Goal: Download file/media

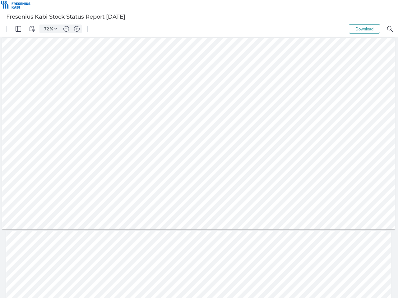
click at [18, 29] on img "Panel" at bounding box center [19, 29] width 6 height 6
click at [32, 29] on img "View Controls" at bounding box center [32, 29] width 6 height 6
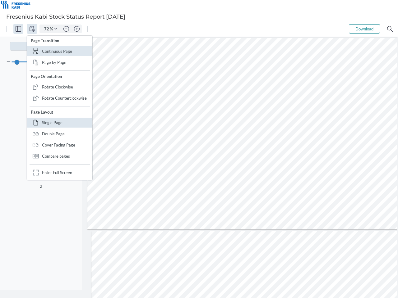
click at [47, 29] on input "72" at bounding box center [45, 29] width 9 height 6
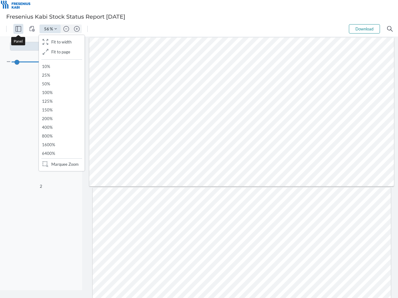
click at [56, 29] on img "Zoom Controls" at bounding box center [55, 29] width 2 height 2
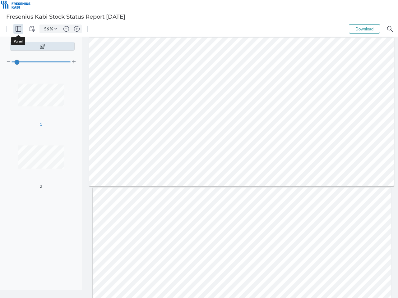
click at [66, 29] on img "Zoom out" at bounding box center [66, 29] width 6 height 6
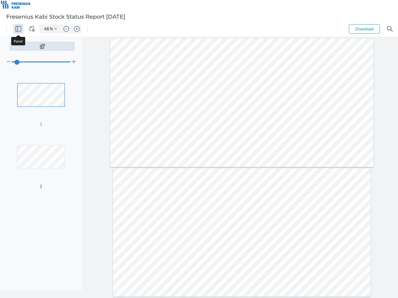
click at [77, 29] on img "Zoom in" at bounding box center [77, 29] width 6 height 6
type input "56"
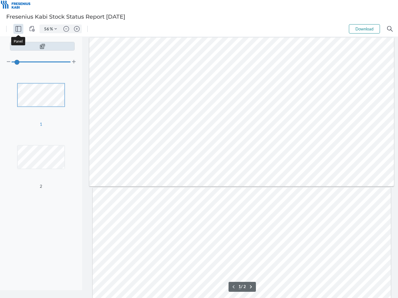
scroll to position [18, 0]
click at [364, 29] on button "Download" at bounding box center [364, 28] width 31 height 9
